Goal: Task Accomplishment & Management: Use online tool/utility

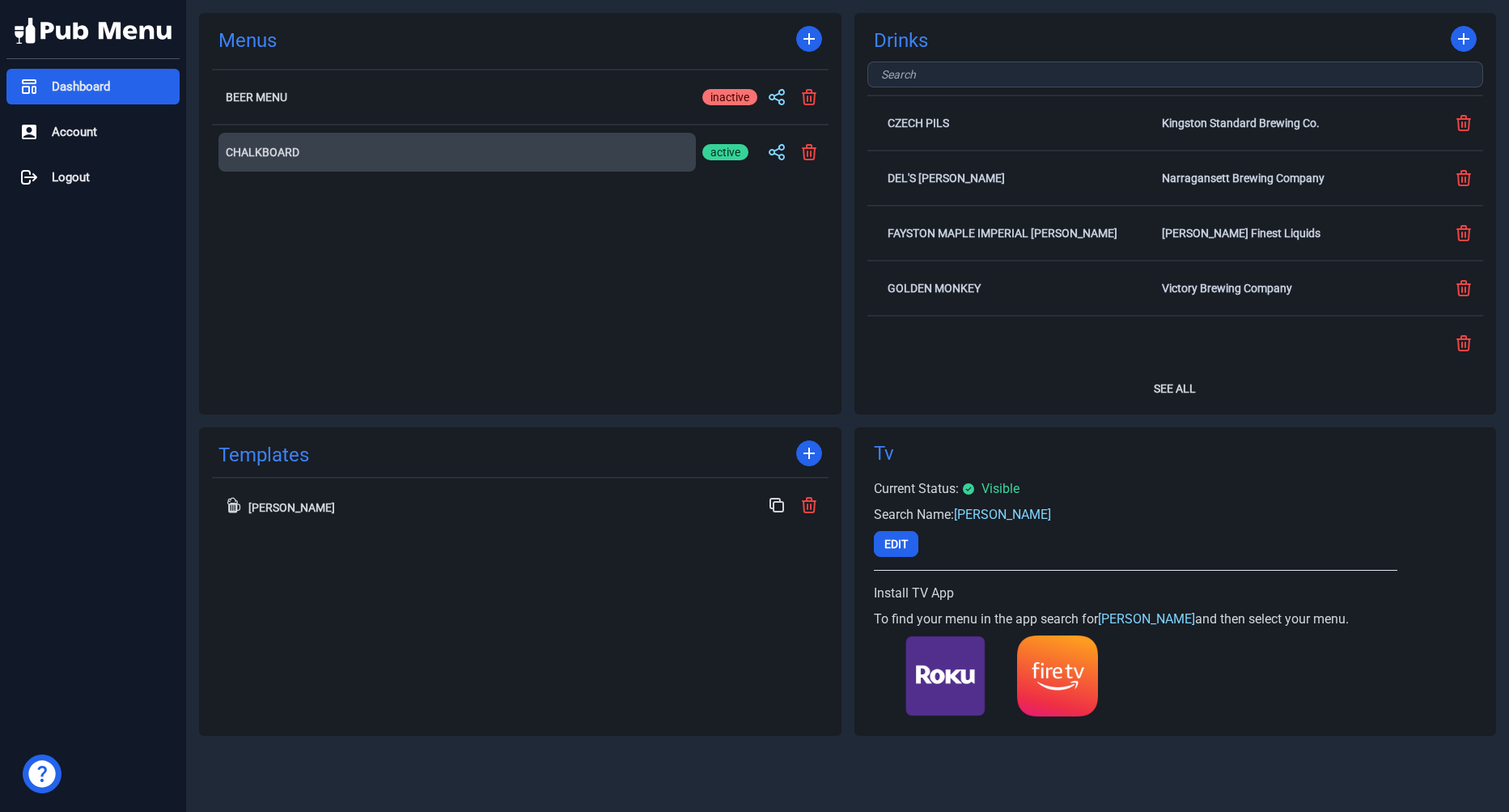
click at [289, 140] on button "Chalkboard" at bounding box center [458, 152] width 477 height 39
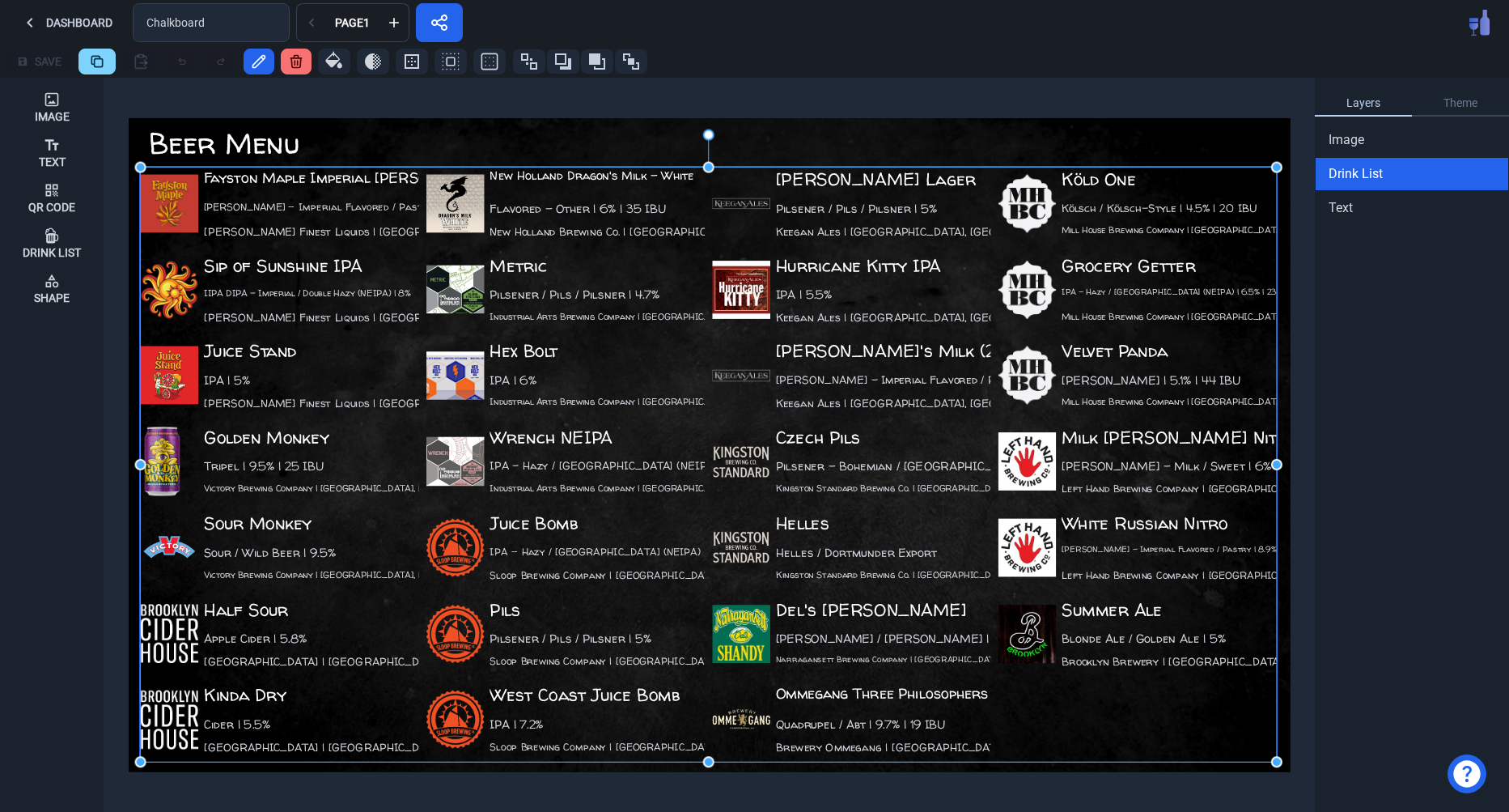
click at [989, 449] on div "Czech Pils Pilsener - Bohemian / [GEOGRAPHIC_DATA] | 5% Kingston Standard Brewi…" at bounding box center [851, 464] width 278 height 78
click at [26, 348] on div "Image Text Qr Code Drink List Shape" at bounding box center [52, 445] width 104 height 734
click at [962, 35] on div "Dashboard Chalkboard Page 1" at bounding box center [754, 22] width 1509 height 45
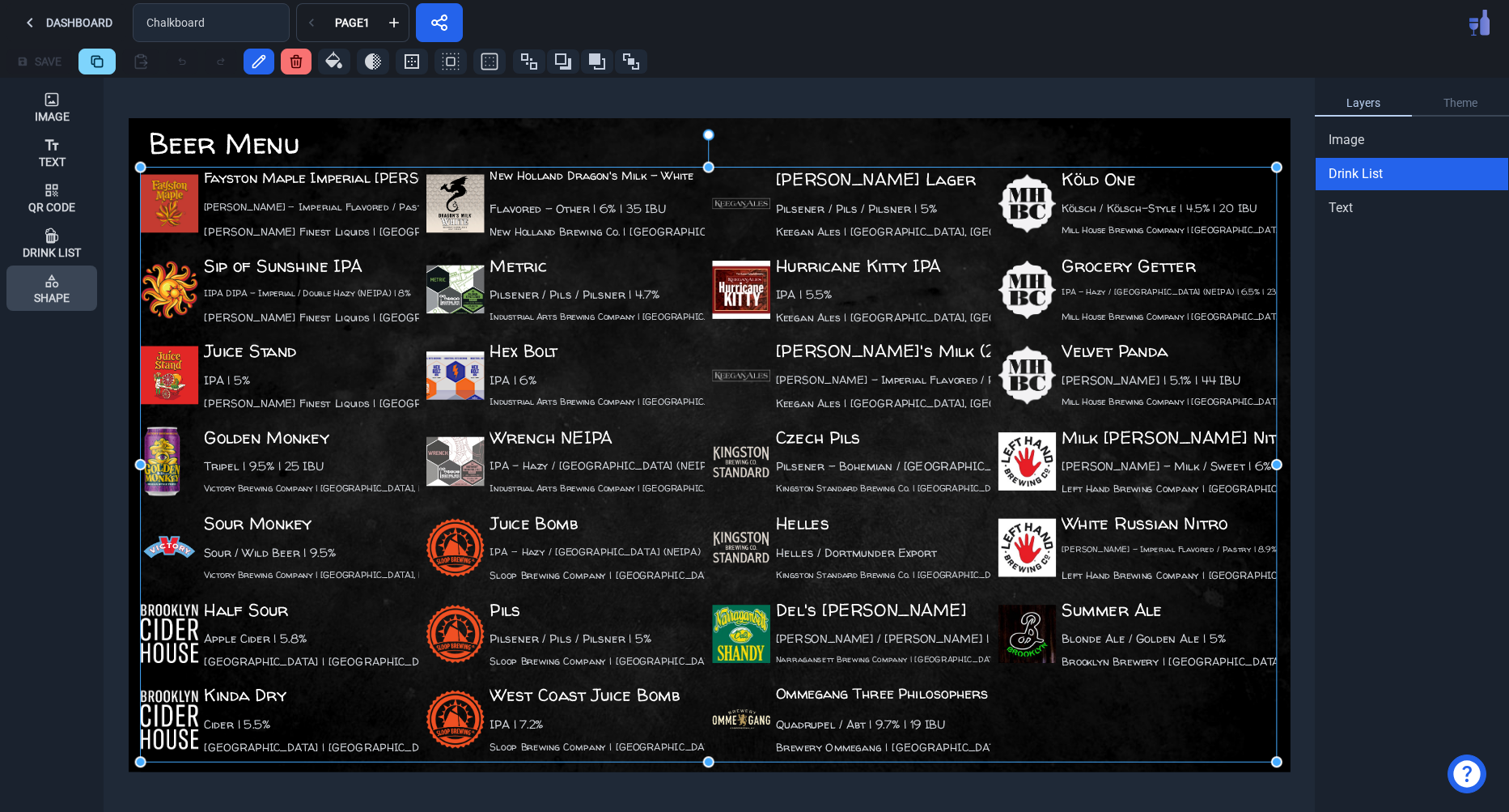
click at [54, 299] on div "Shape" at bounding box center [52, 297] width 35 height 11
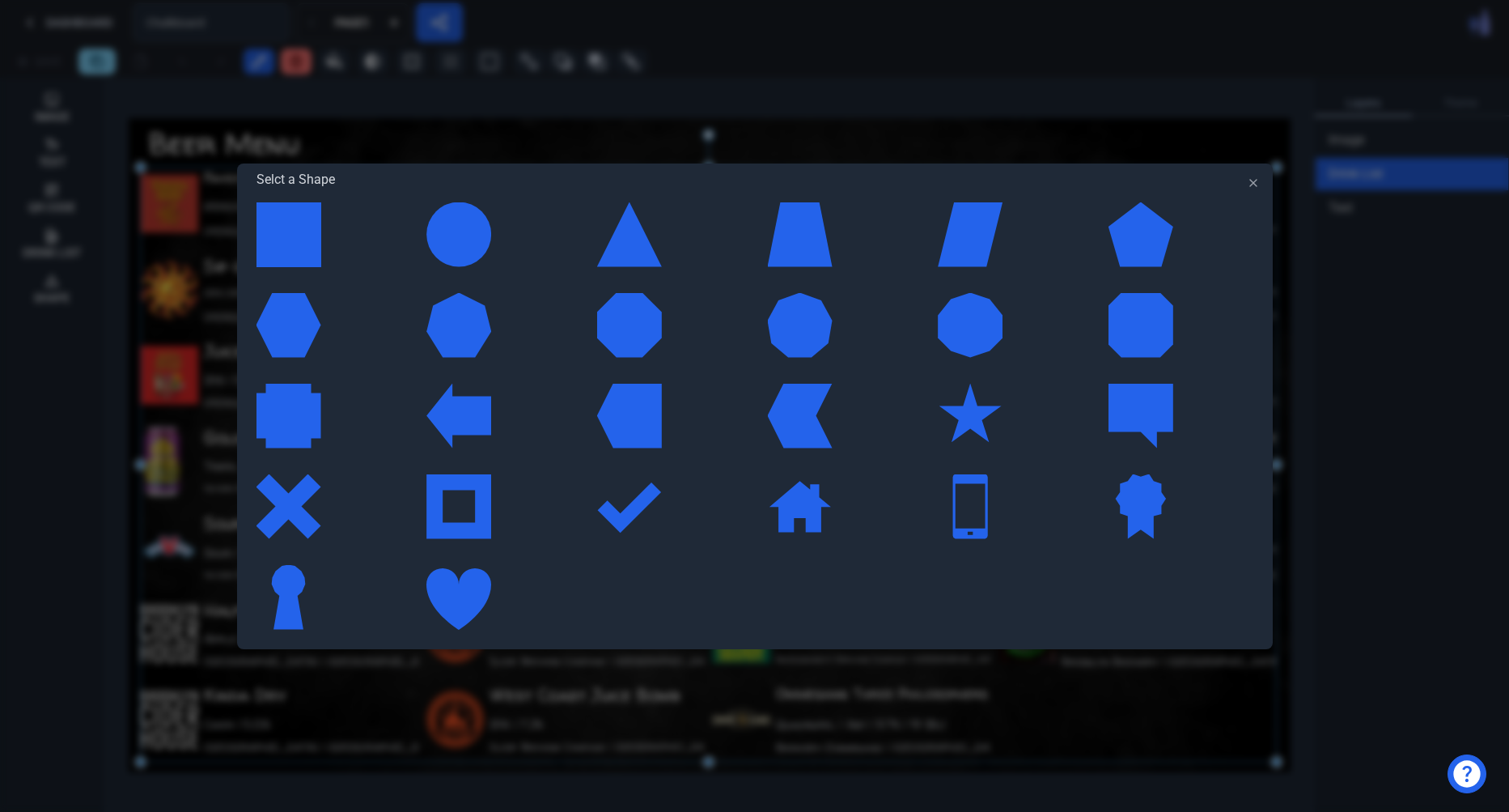
click at [983, 425] on div at bounding box center [970, 415] width 64 height 64
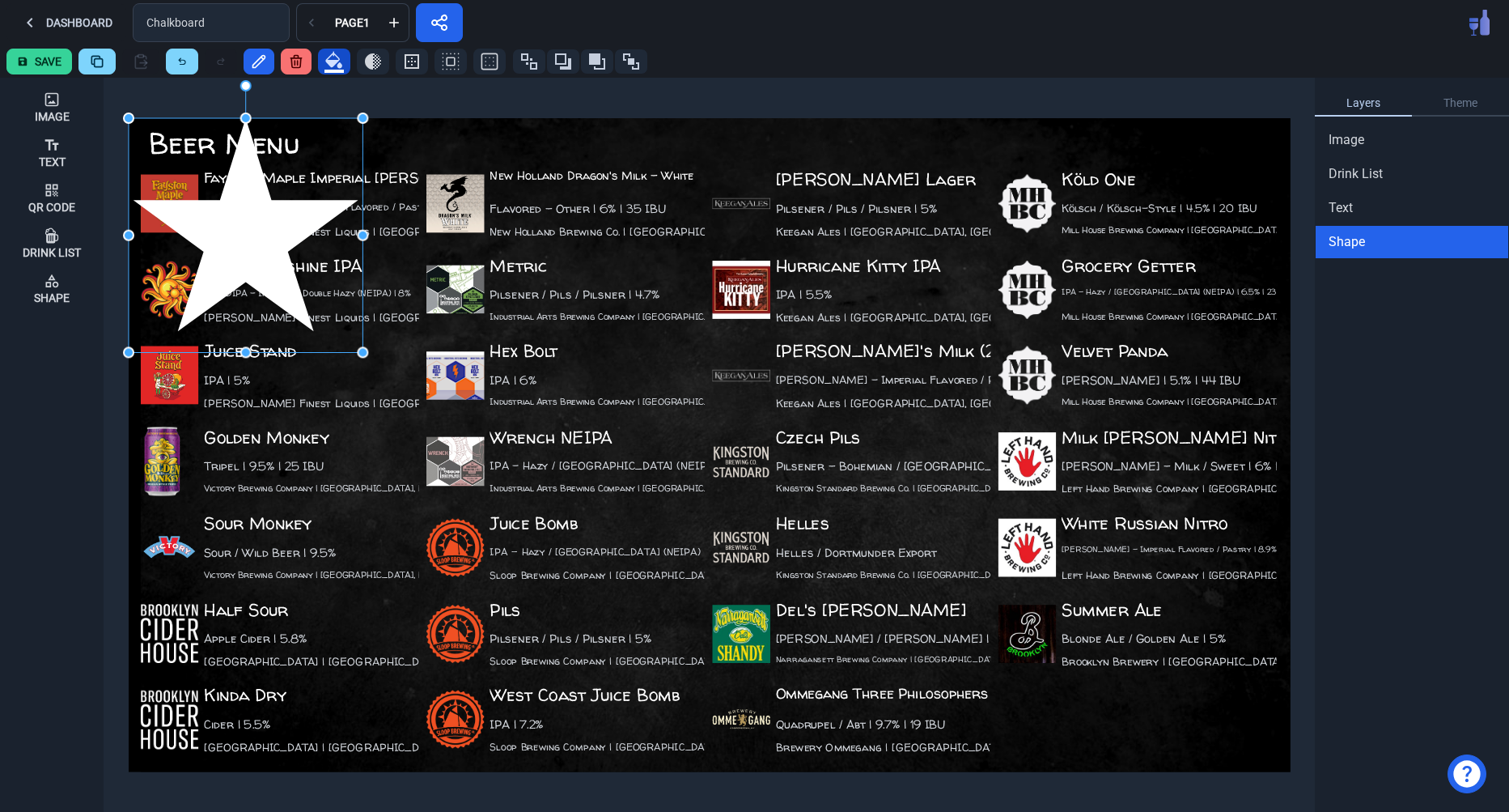
click at [331, 61] on icon "button" at bounding box center [334, 60] width 17 height 17
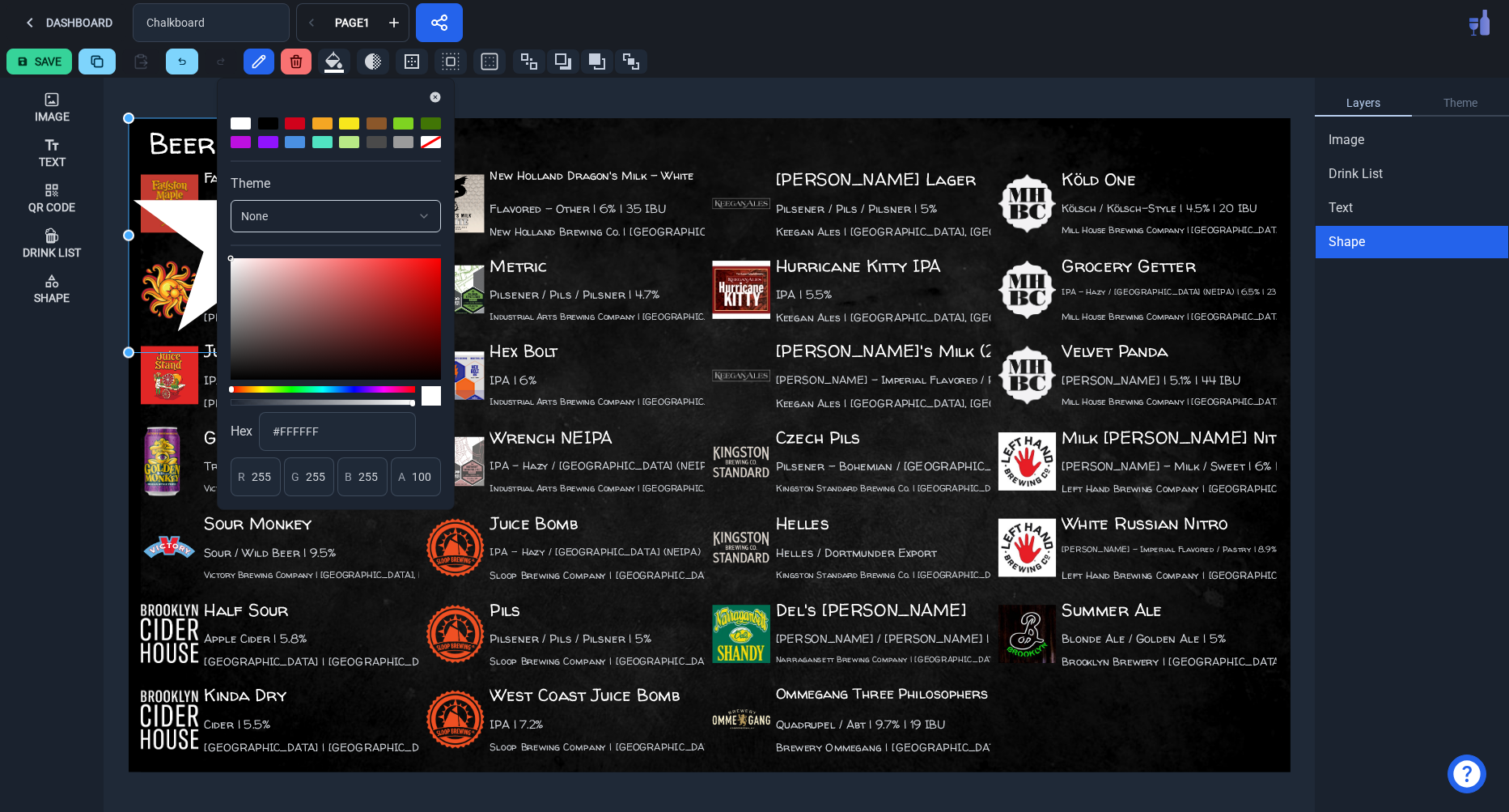
click at [294, 124] on div at bounding box center [295, 124] width 21 height 12
type input "208"
type input "2"
type input "27"
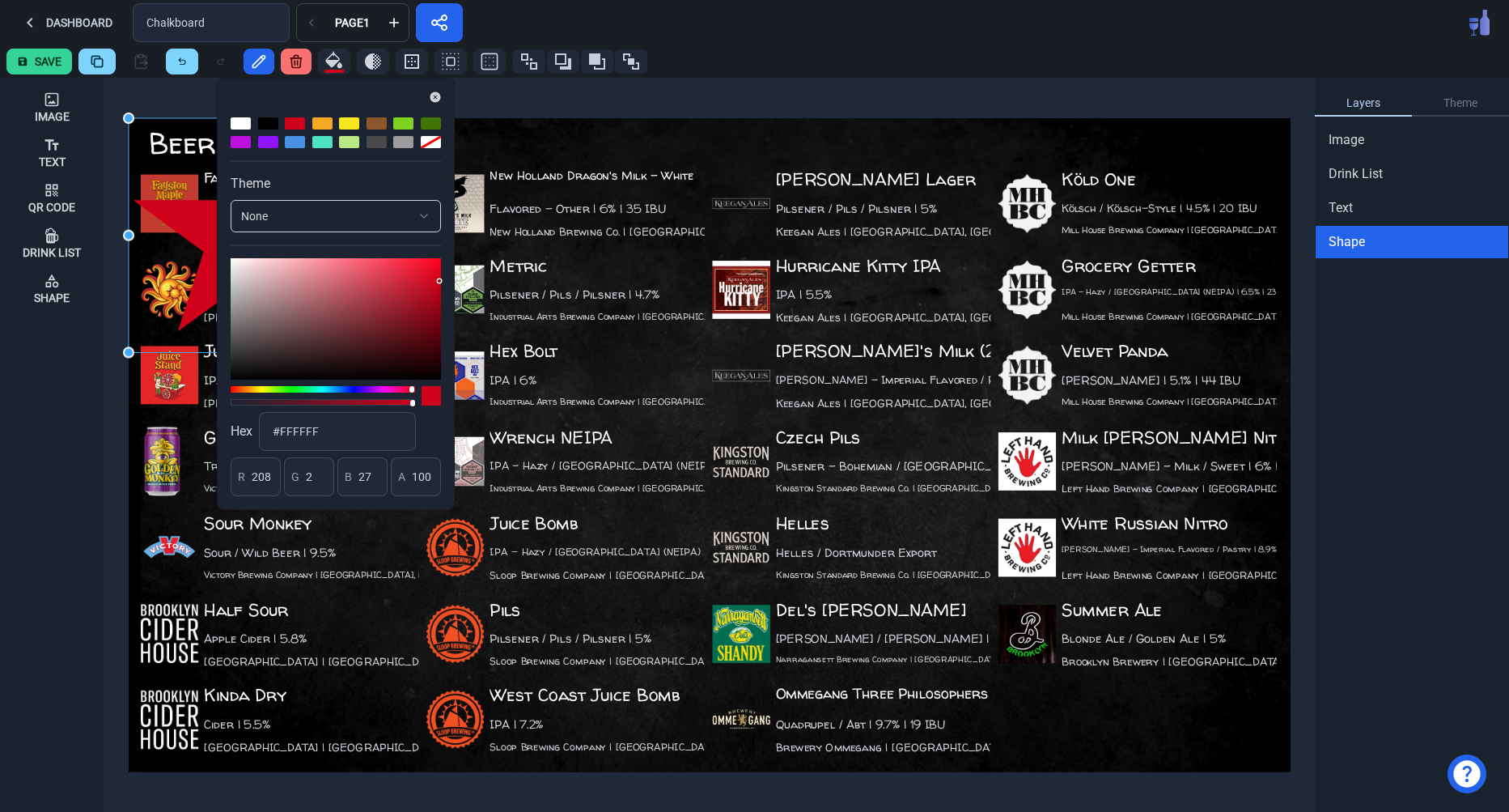
click at [294, 145] on div at bounding box center [295, 142] width 21 height 12
type input "74"
type input "144"
type input "226"
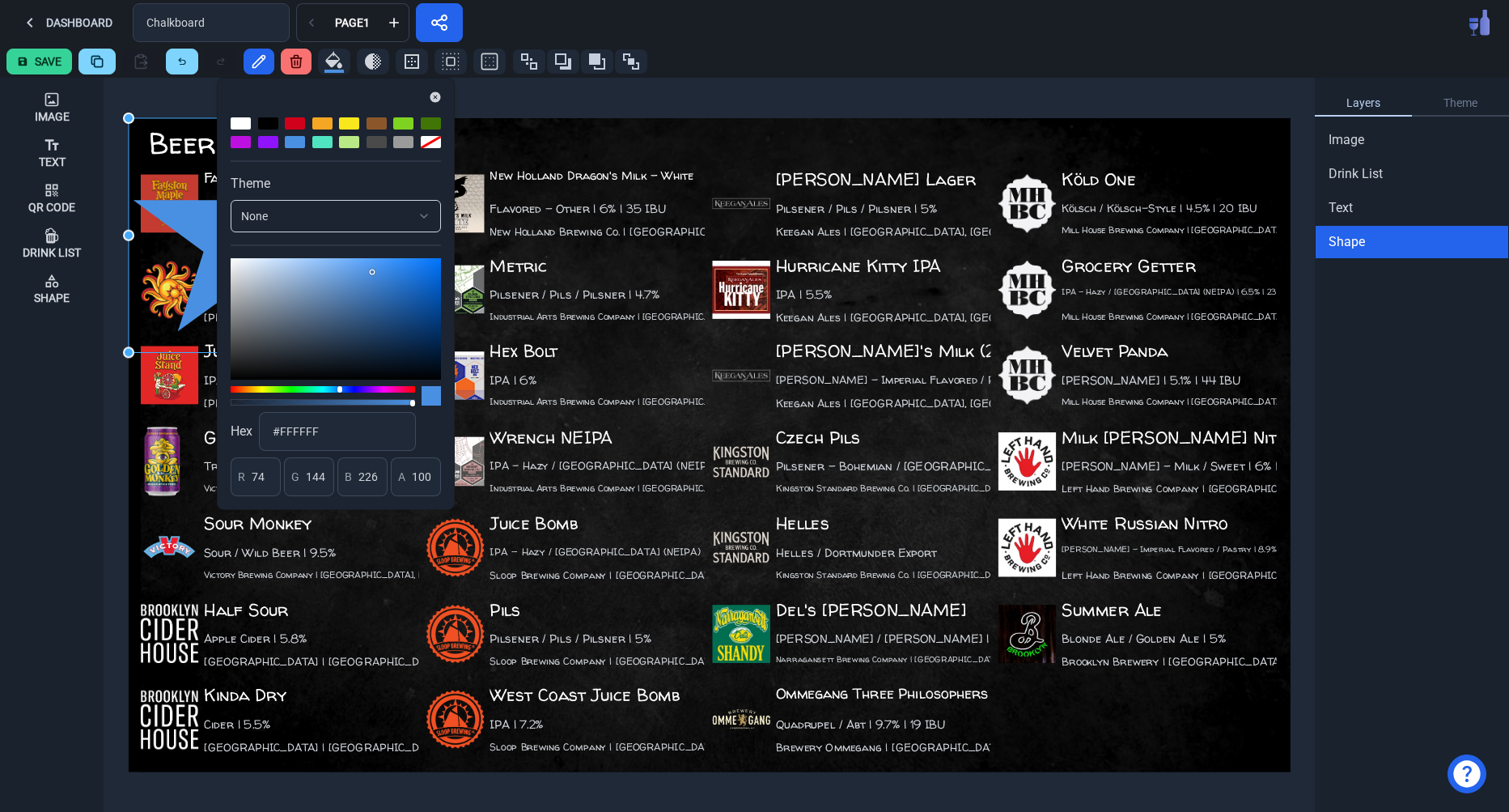
click at [401, 130] on div at bounding box center [336, 133] width 210 height 31
click at [401, 127] on div at bounding box center [403, 124] width 21 height 12
type input "126"
type input "211"
type input "33"
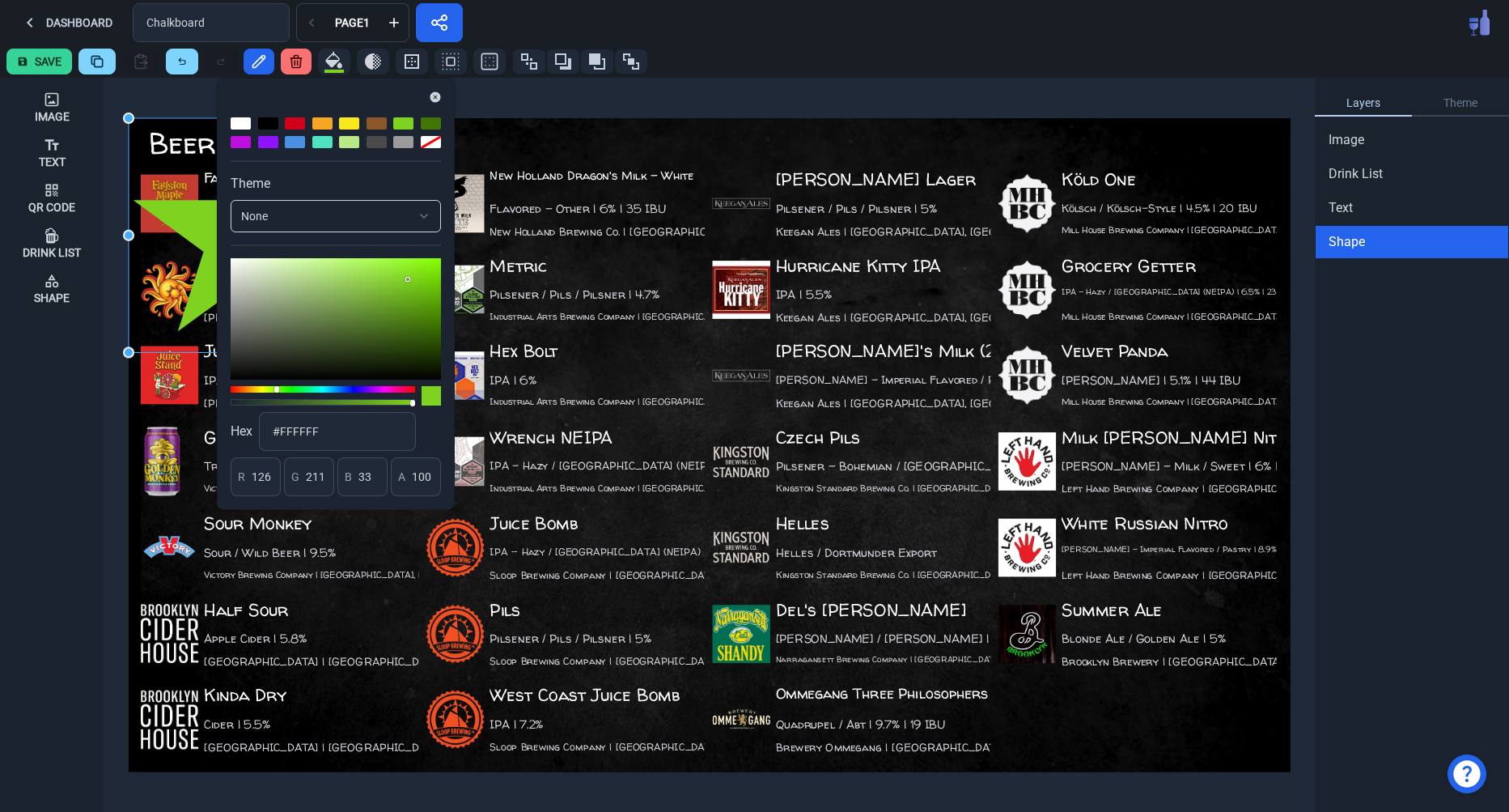
click at [381, 145] on div at bounding box center [377, 142] width 21 height 12
type input "74"
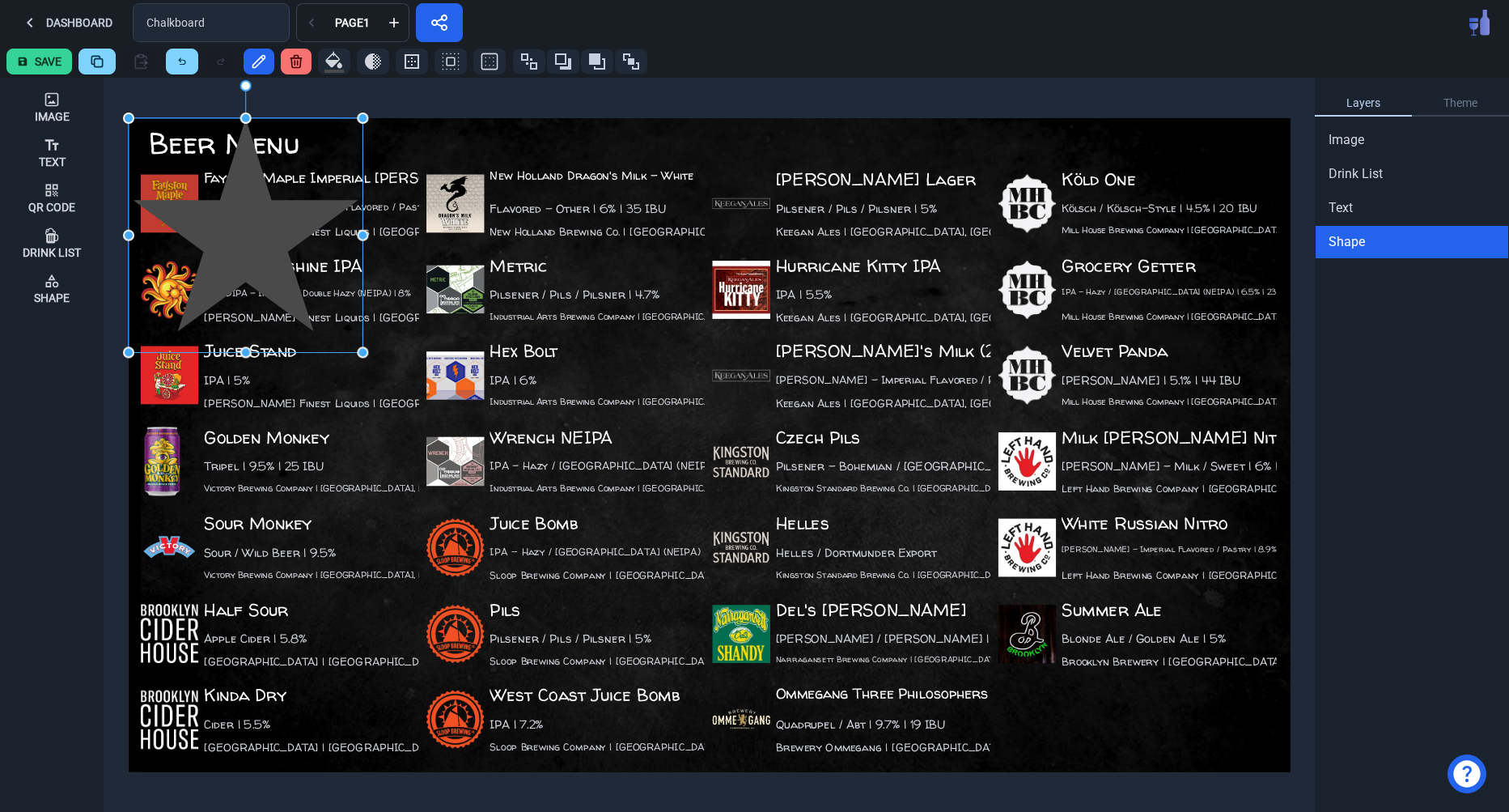
click at [197, 239] on div at bounding box center [245, 235] width 233 height 233
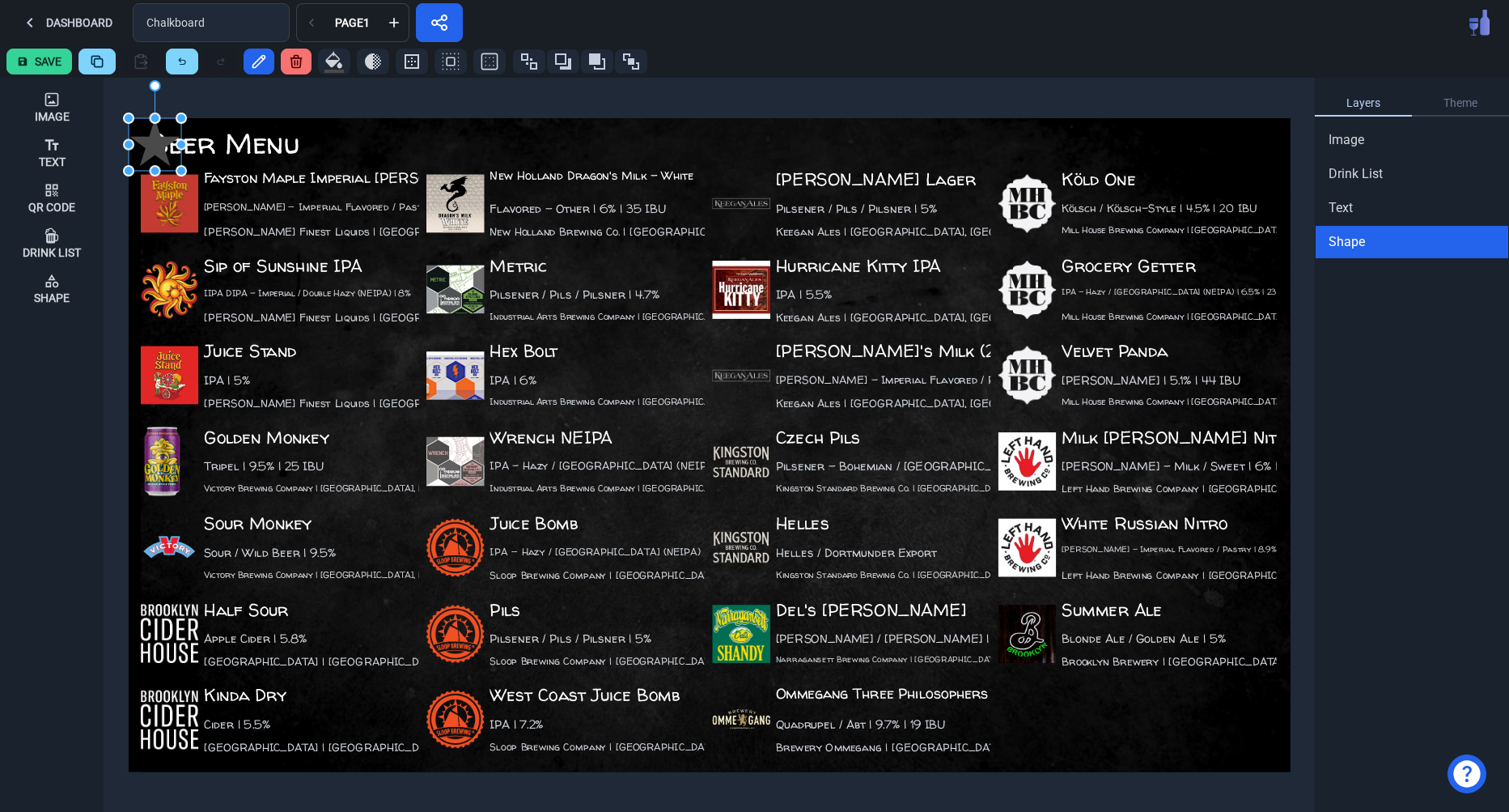
drag, startPoint x: 364, startPoint y: 350, endPoint x: 169, endPoint y: 181, distance: 258.0
click at [169, 181] on div "Image Text Qr Code Drink List Shape Fayston Maple Imperial Stout Stout - Imperi…" at bounding box center [754, 445] width 1509 height 734
drag, startPoint x: 149, startPoint y: 141, endPoint x: 1027, endPoint y: 450, distance: 930.8
click at [1027, 450] on div at bounding box center [1032, 454] width 52 height 52
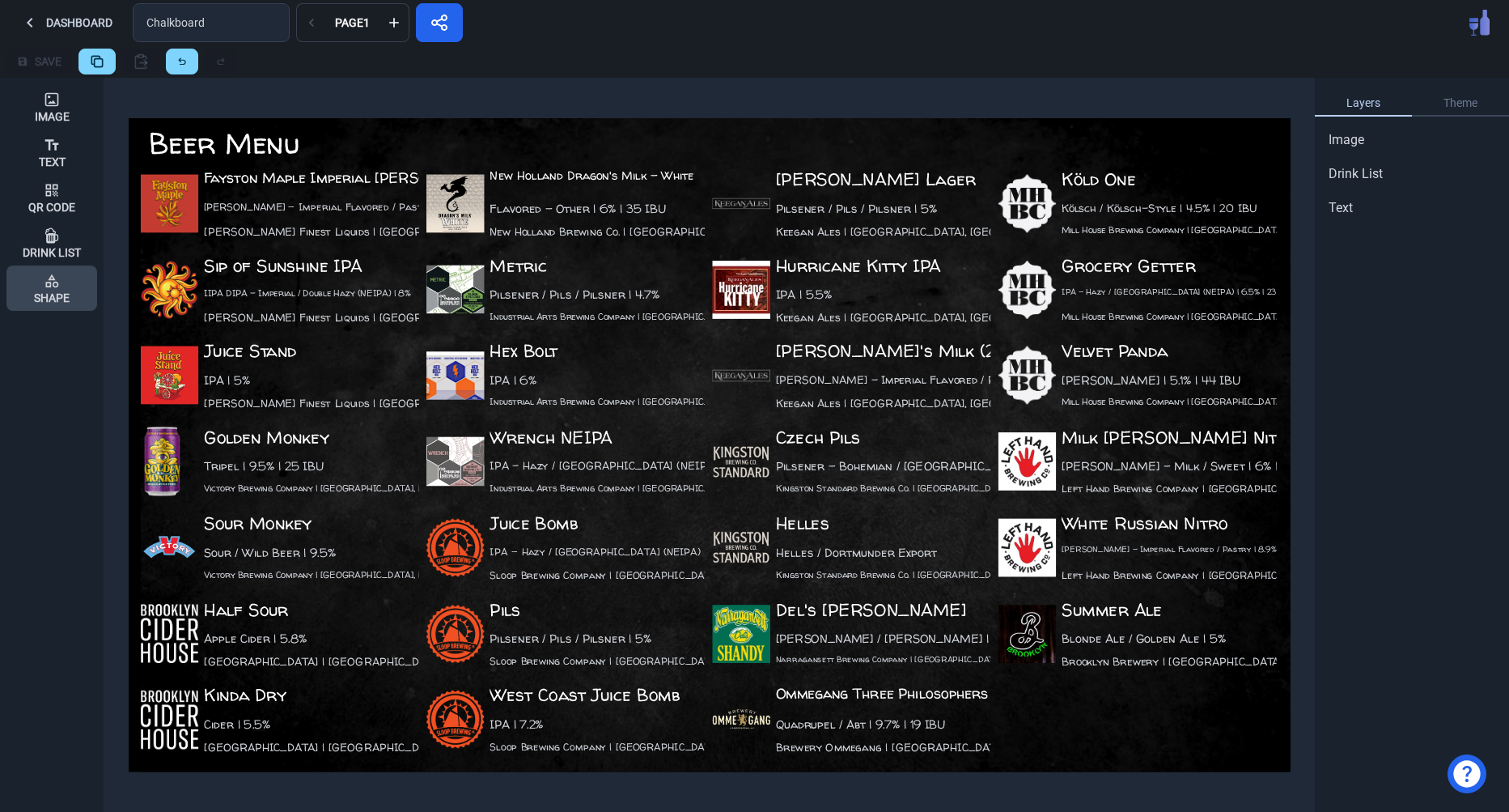
click at [45, 276] on icon at bounding box center [52, 281] width 16 height 16
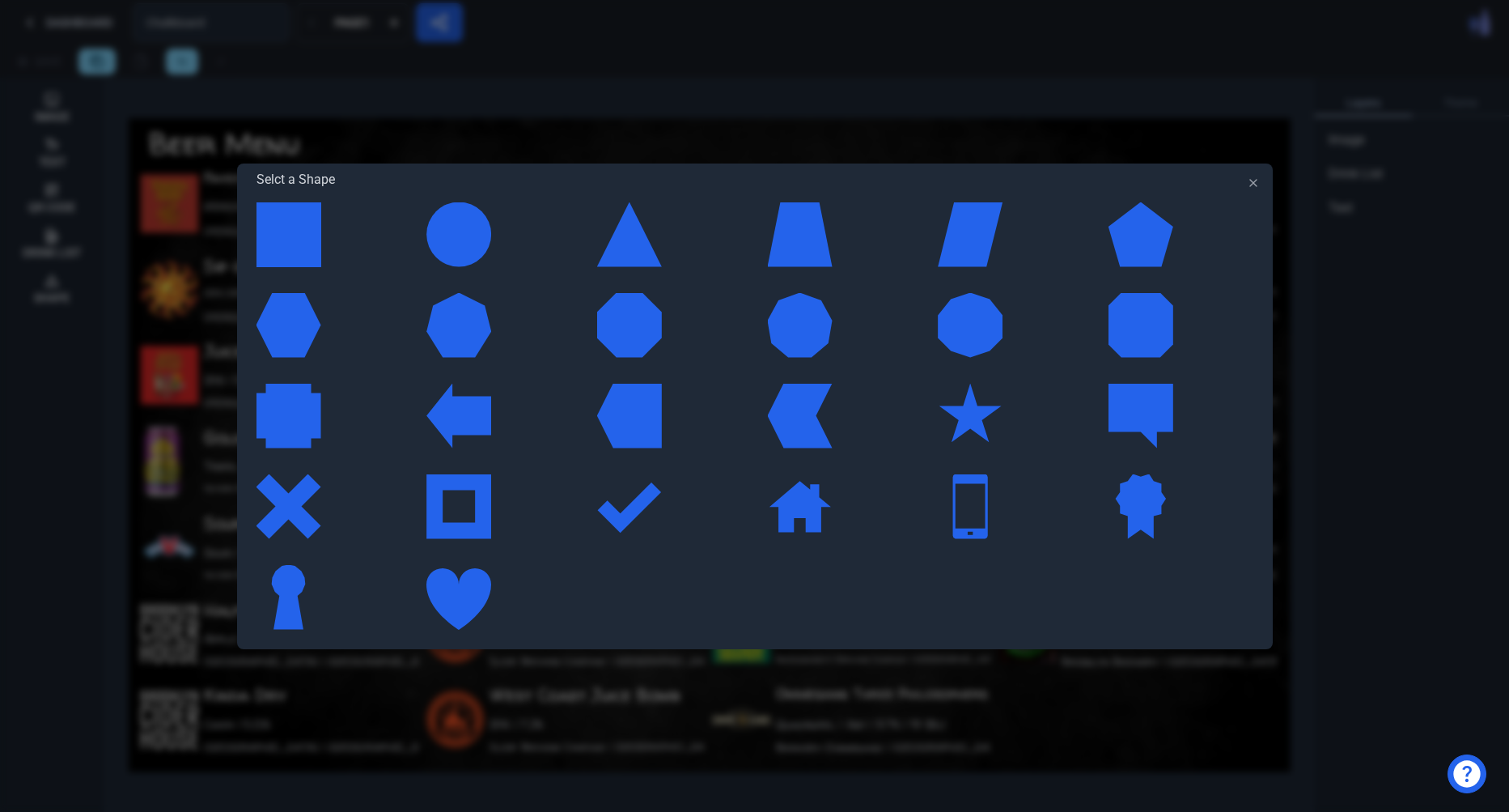
click at [462, 506] on div at bounding box center [754, 416] width 997 height 427
click at [457, 485] on div at bounding box center [458, 506] width 64 height 64
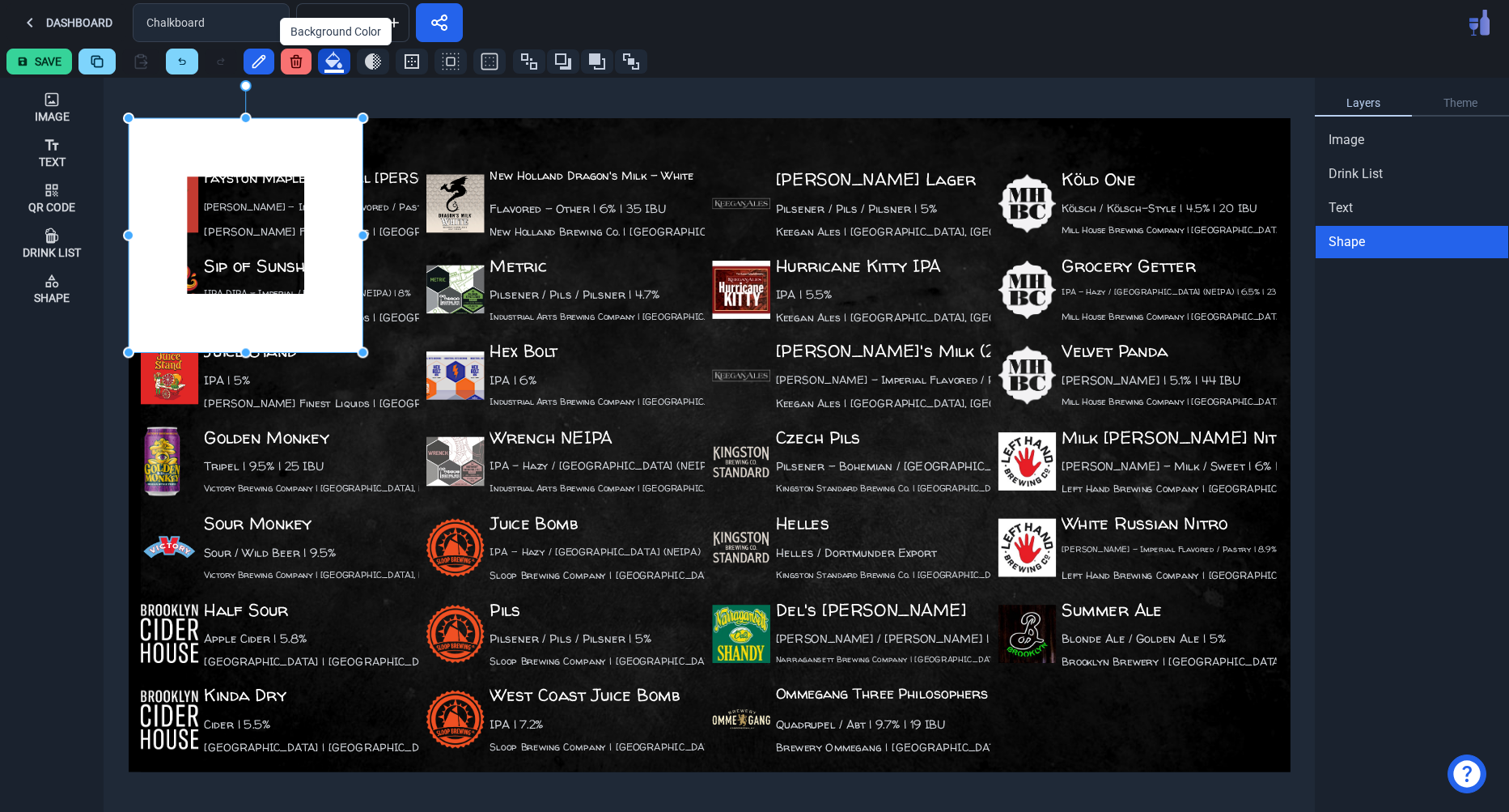
click at [336, 63] on icon "button" at bounding box center [334, 60] width 17 height 17
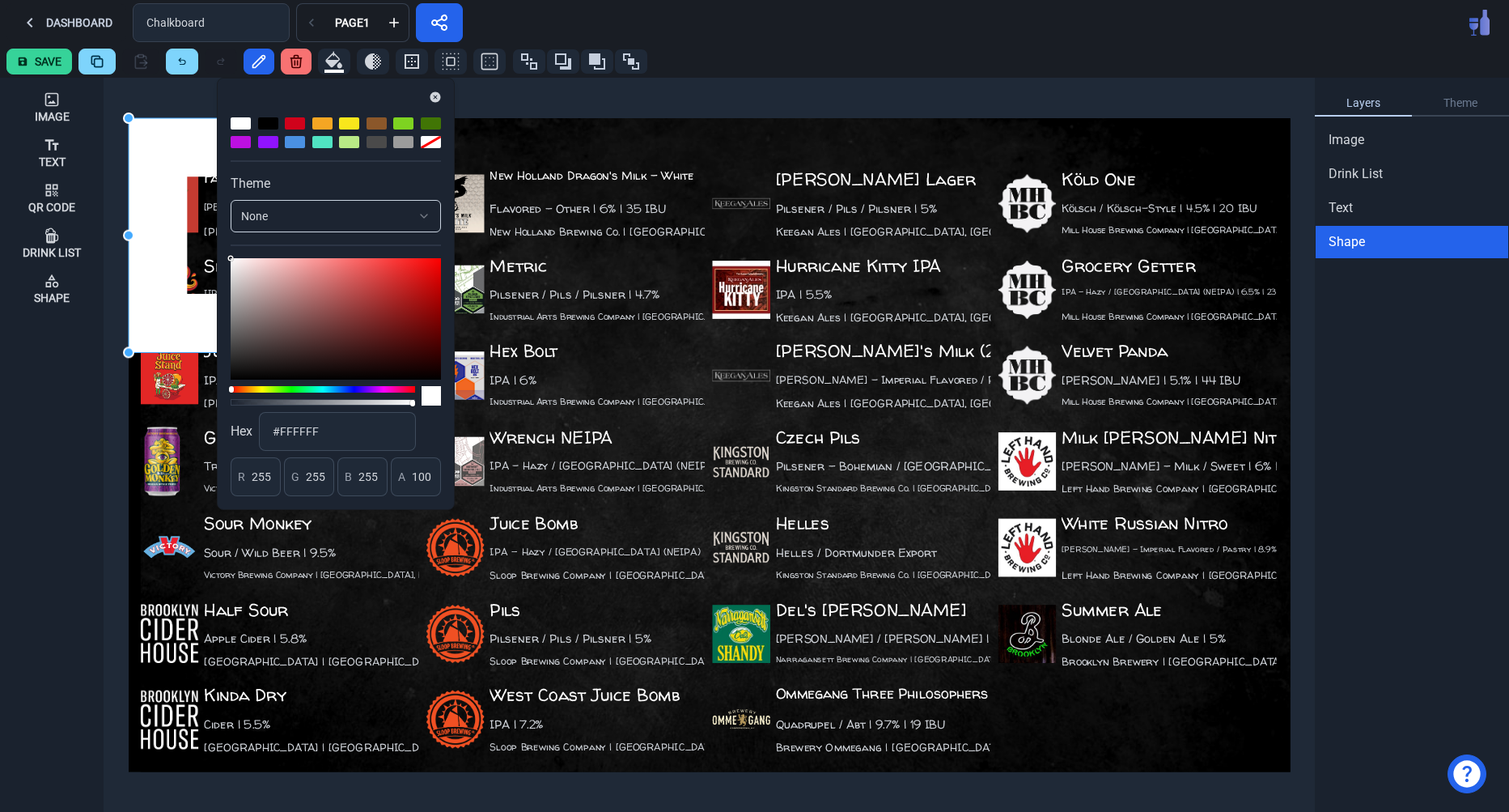
click at [295, 124] on div at bounding box center [295, 124] width 21 height 12
type input "208"
type input "2"
type input "27"
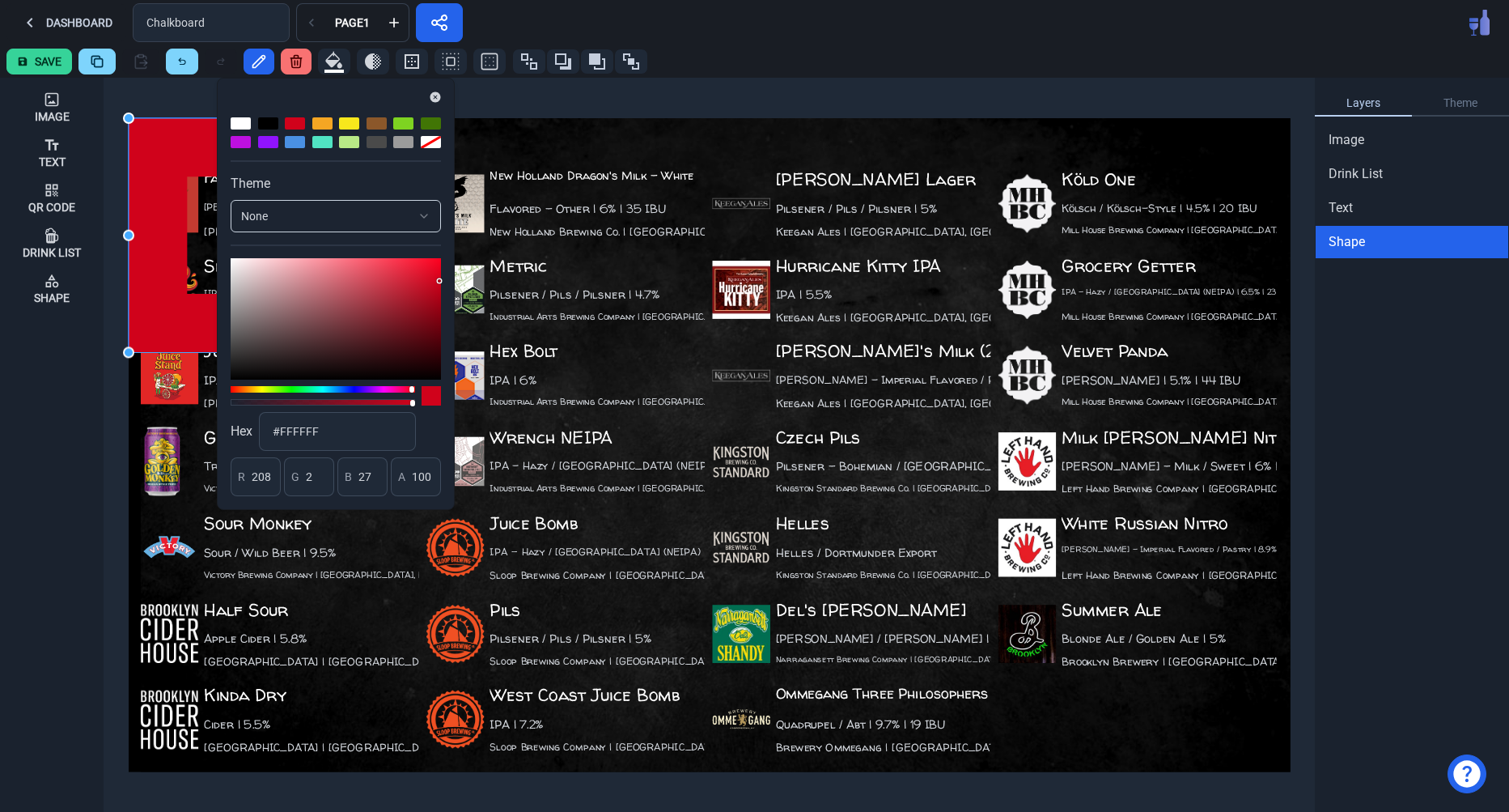
click at [163, 200] on div at bounding box center [245, 235] width 233 height 233
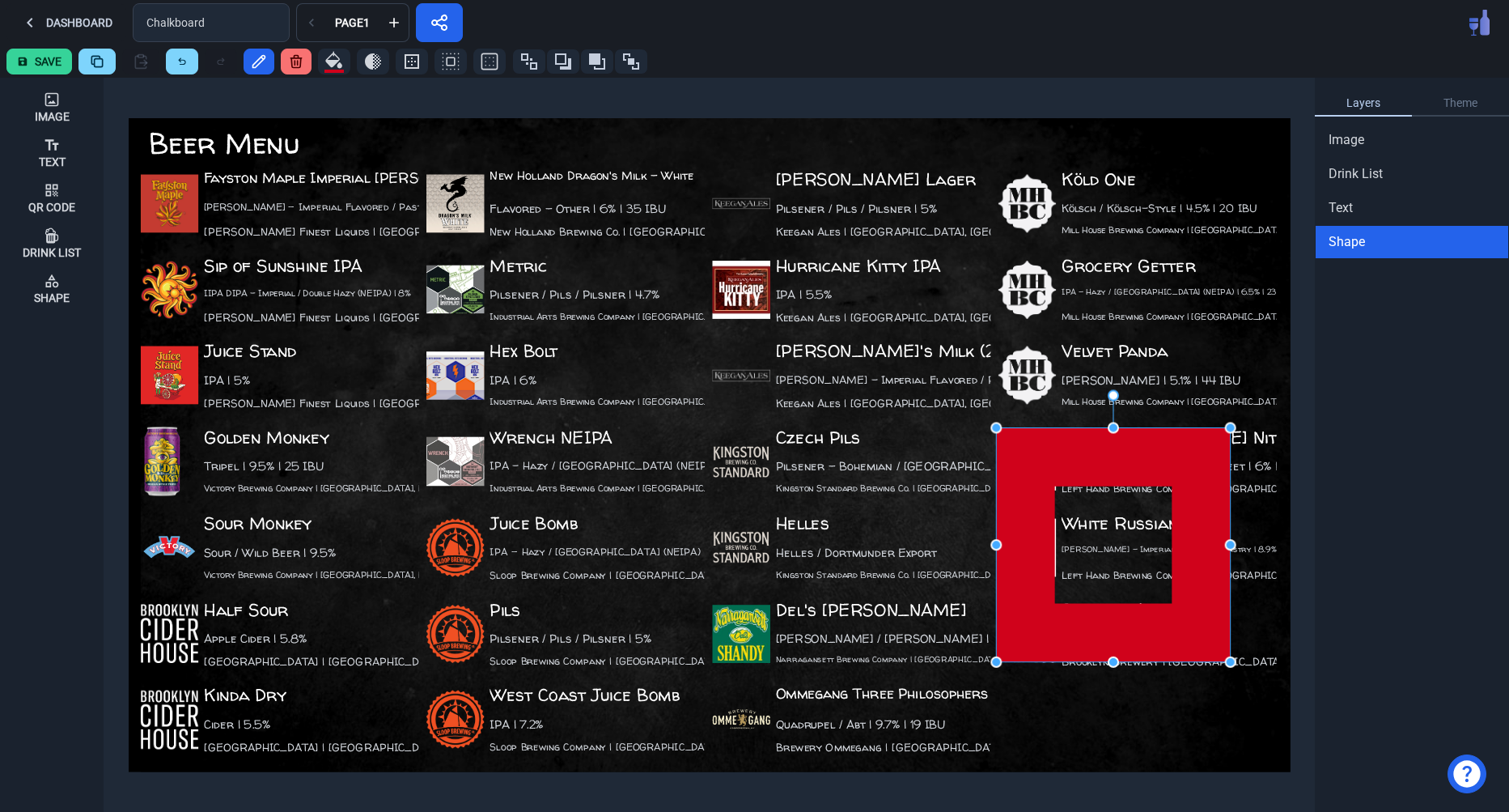
drag, startPoint x: 163, startPoint y: 200, endPoint x: 1031, endPoint y: 509, distance: 921.4
click at [1031, 509] on div at bounding box center [1112, 544] width 233 height 233
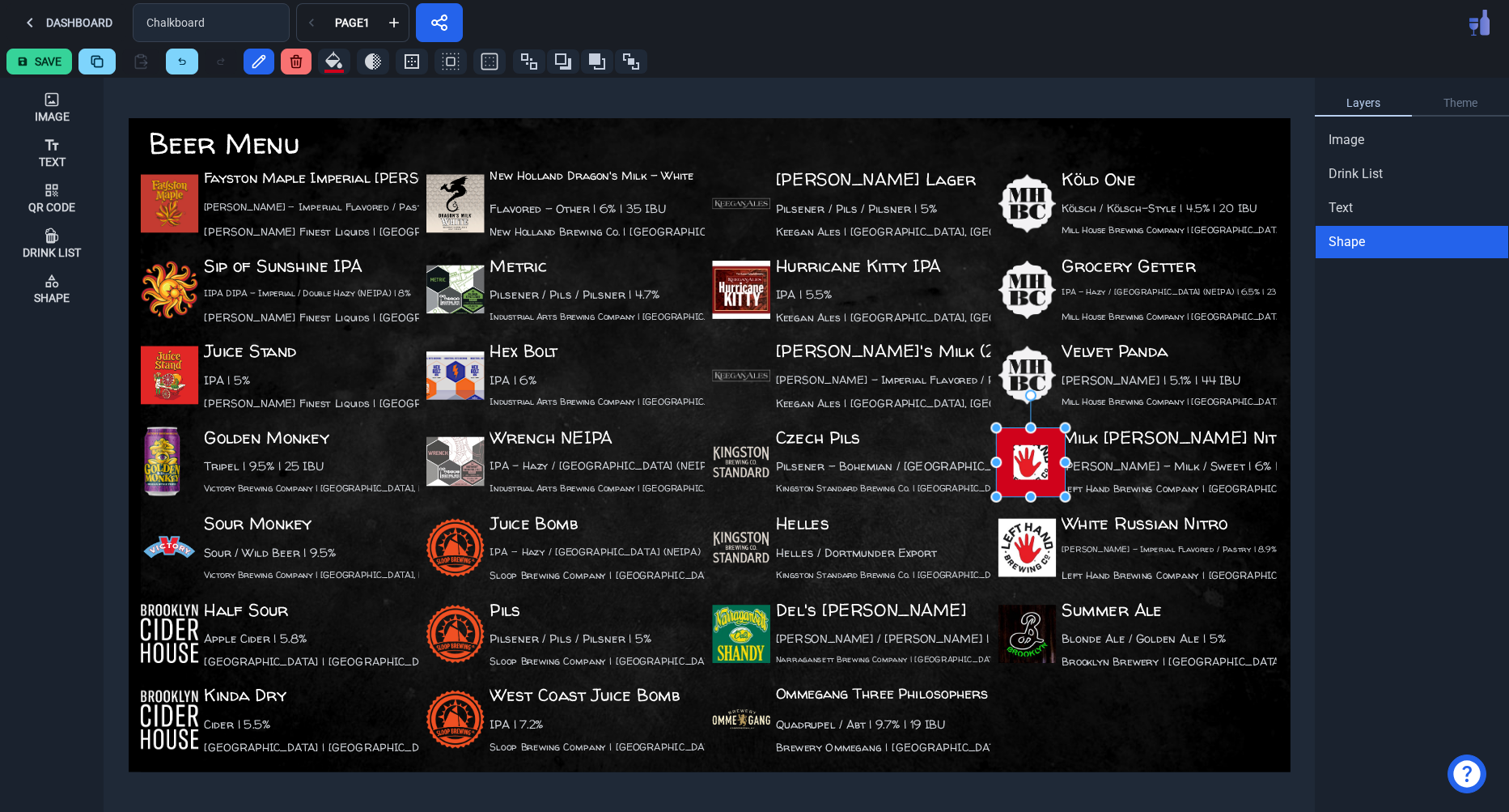
drag, startPoint x: 1227, startPoint y: 663, endPoint x: 1061, endPoint y: 498, distance: 234.1
click at [451, 66] on icon "button" at bounding box center [451, 61] width 20 height 20
click at [491, 62] on icon "button" at bounding box center [489, 61] width 20 height 20
click at [1012, 433] on div at bounding box center [1030, 462] width 69 height 69
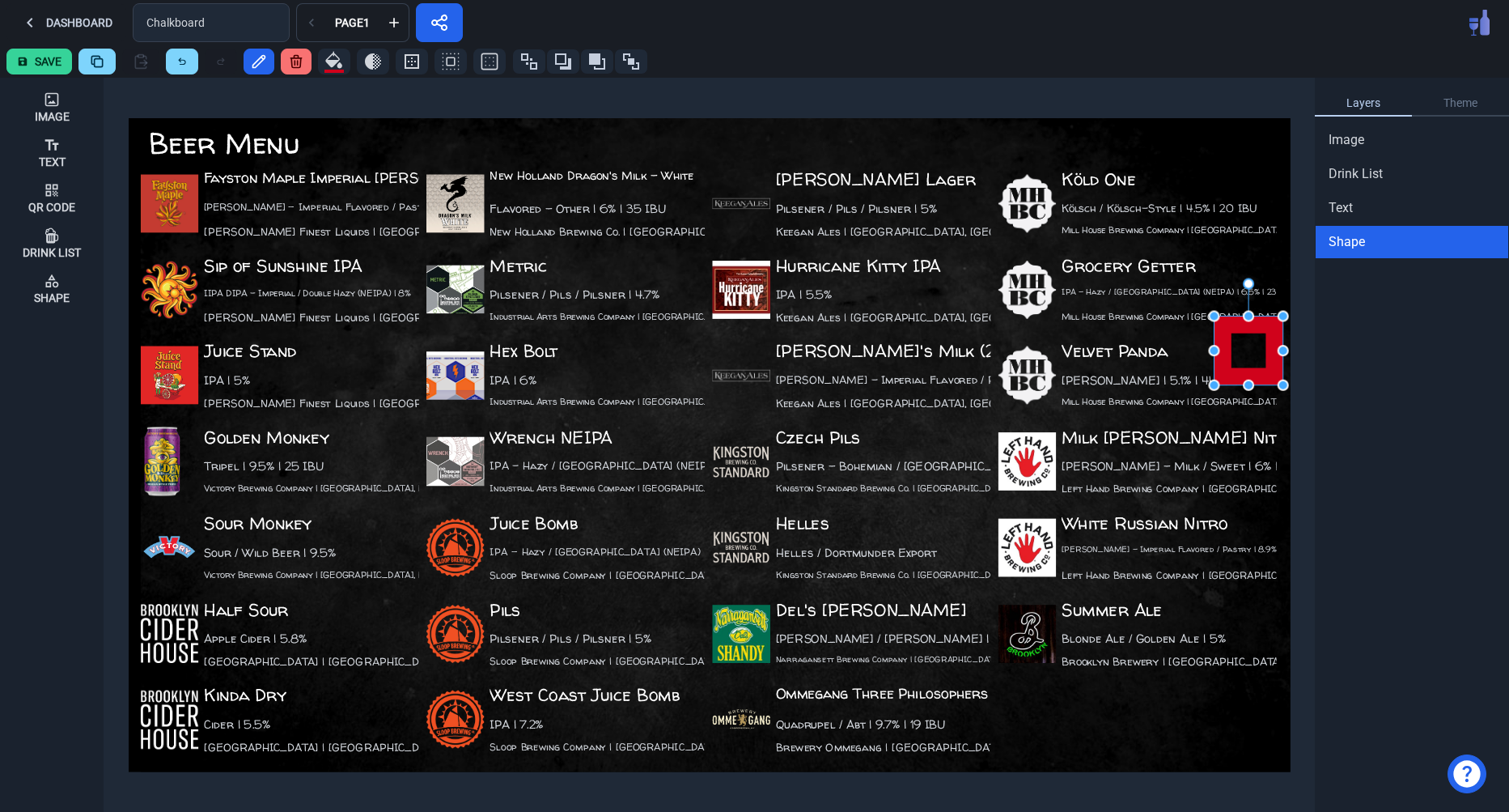
drag, startPoint x: 1012, startPoint y: 433, endPoint x: 1230, endPoint y: 321, distance: 245.1
click at [1230, 321] on div at bounding box center [1248, 350] width 69 height 69
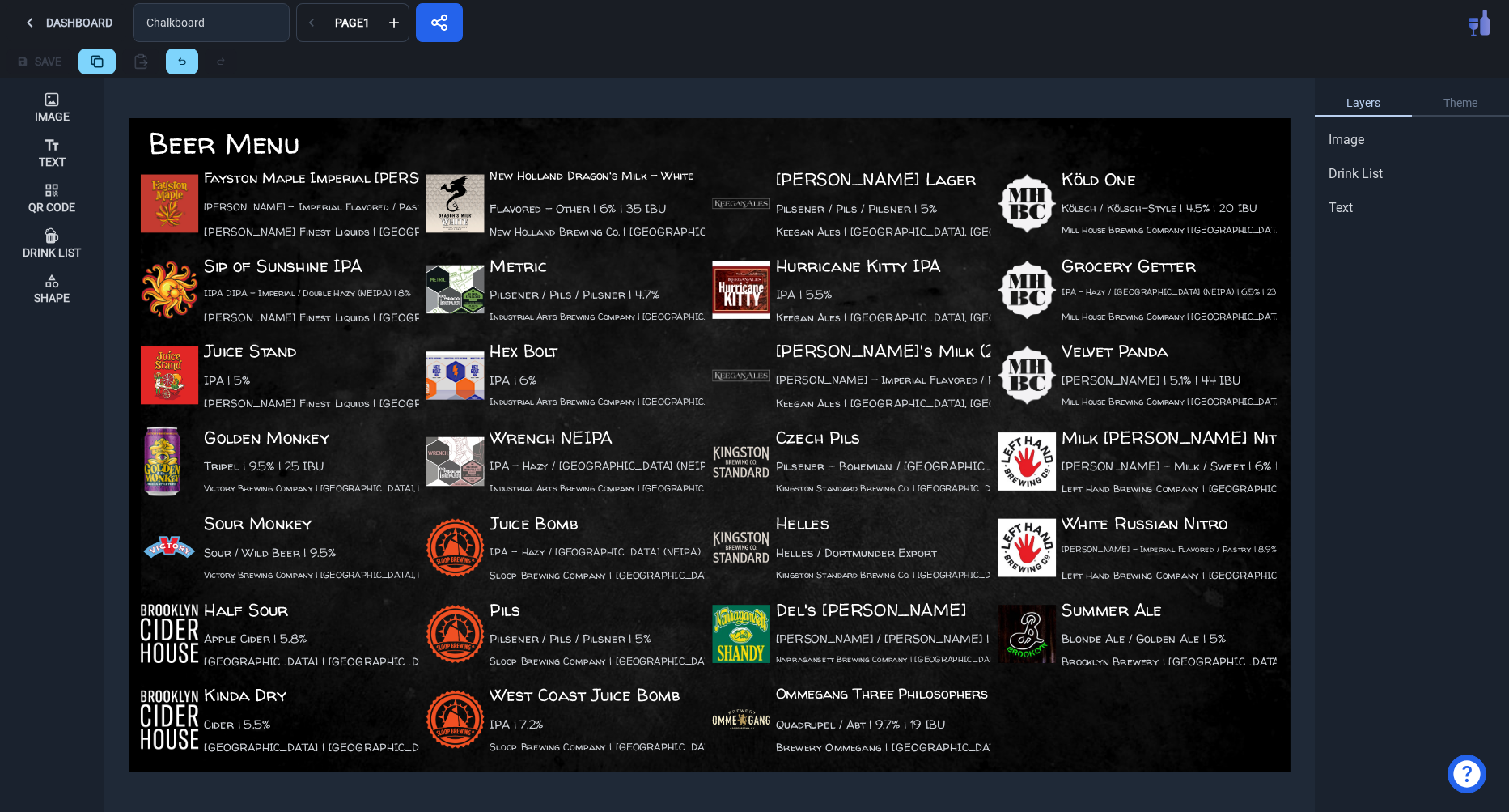
click at [1066, 60] on div at bounding box center [873, 62] width 1259 height 26
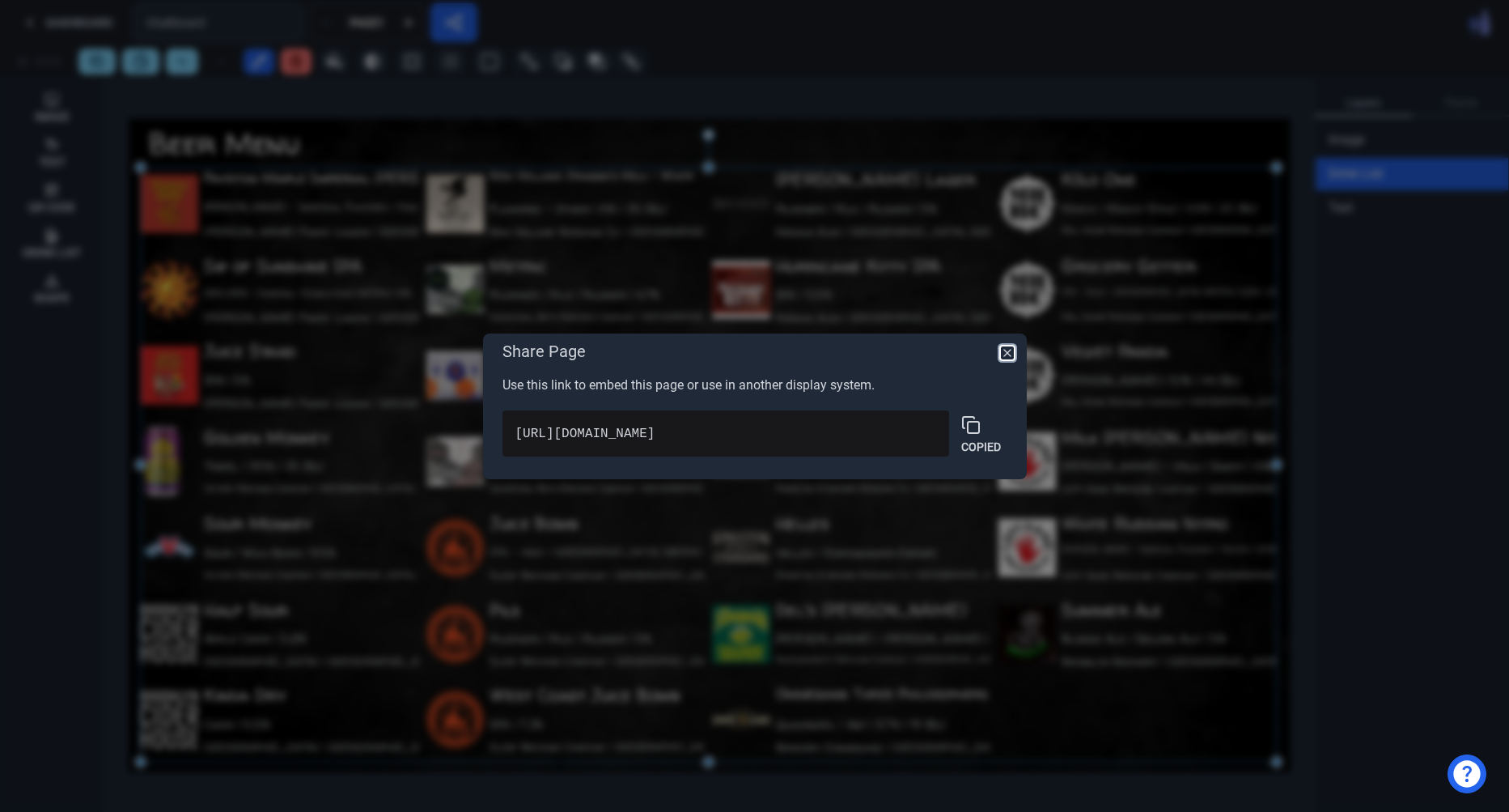
click at [1003, 349] on icon "button" at bounding box center [1007, 352] width 13 height 13
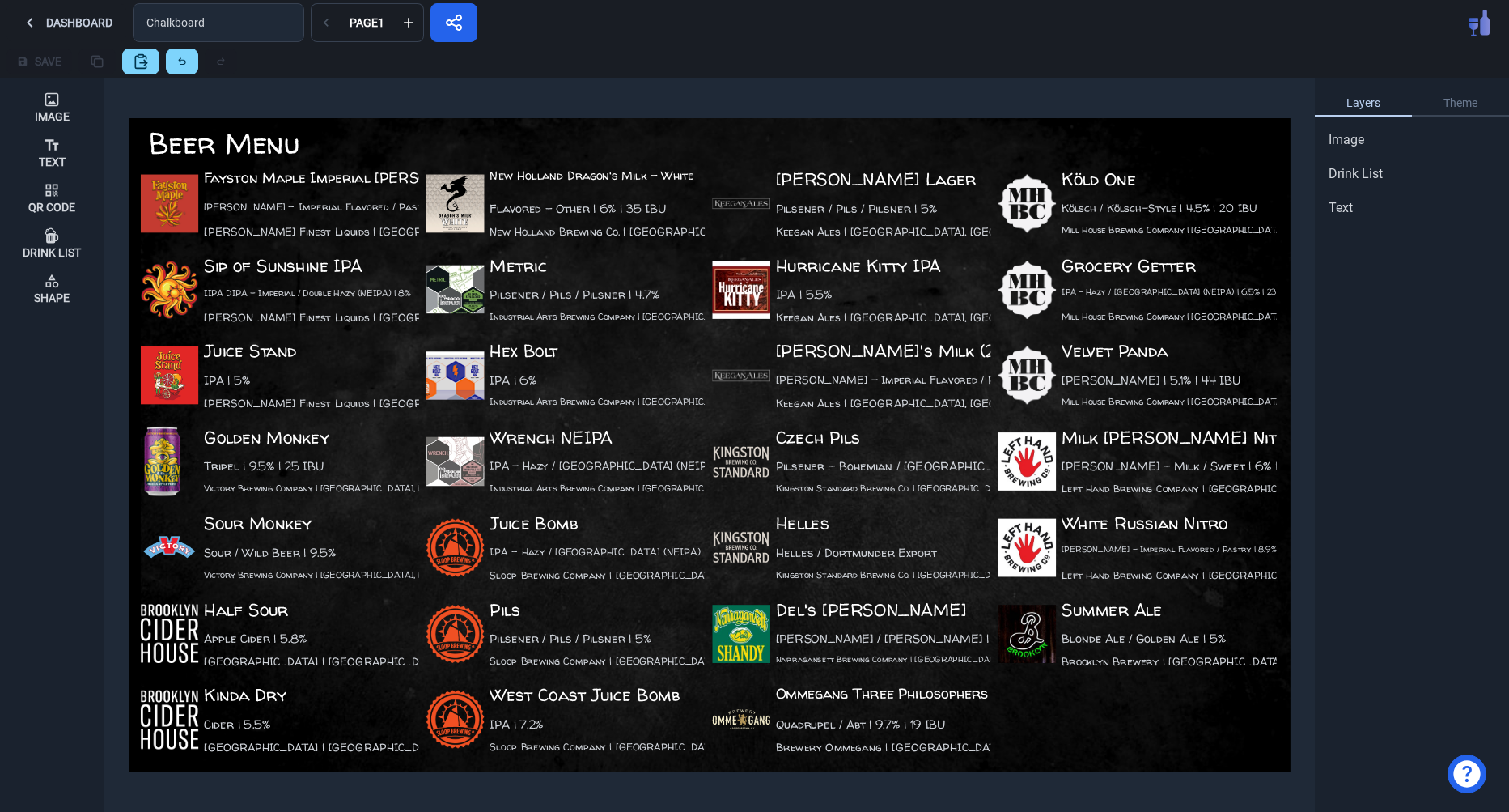
click at [967, 111] on div "Fayston Maple Imperial [PERSON_NAME] [PERSON_NAME] - Imperial Flavored / Pastry…" at bounding box center [709, 445] width 1185 height 721
click at [911, 62] on div at bounding box center [873, 62] width 1259 height 26
